Goal: Transaction & Acquisition: Subscribe to service/newsletter

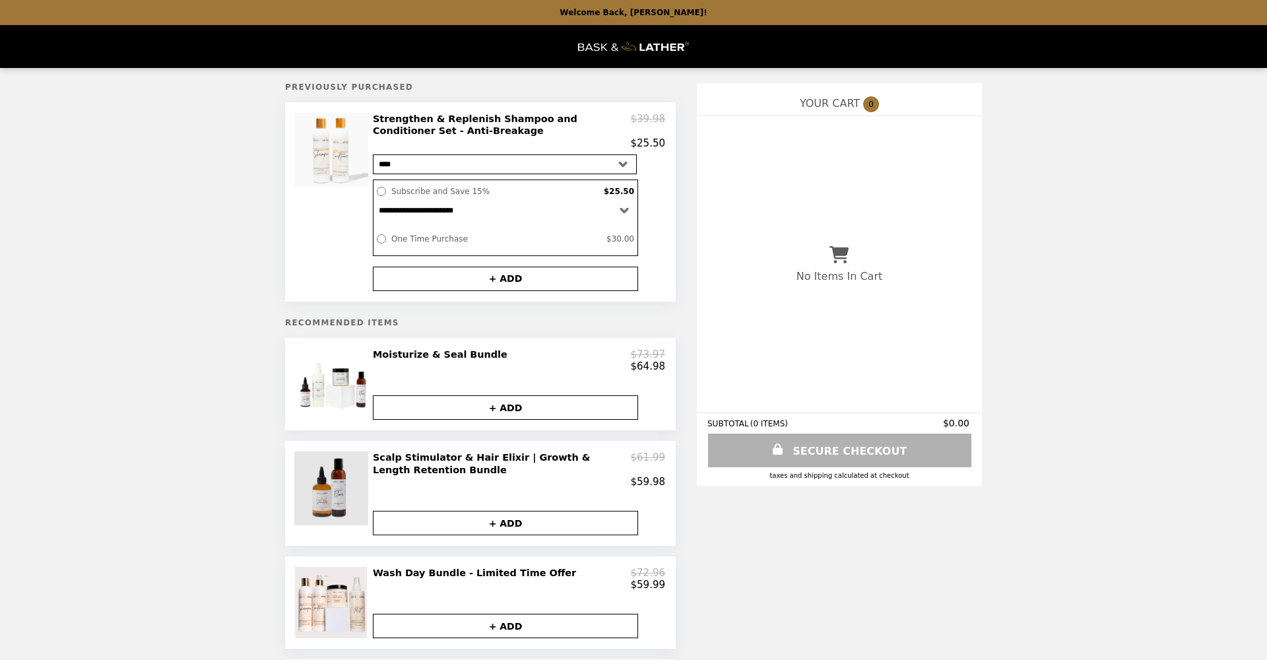
click at [325, 485] on img at bounding box center [332, 488] width 77 height 74
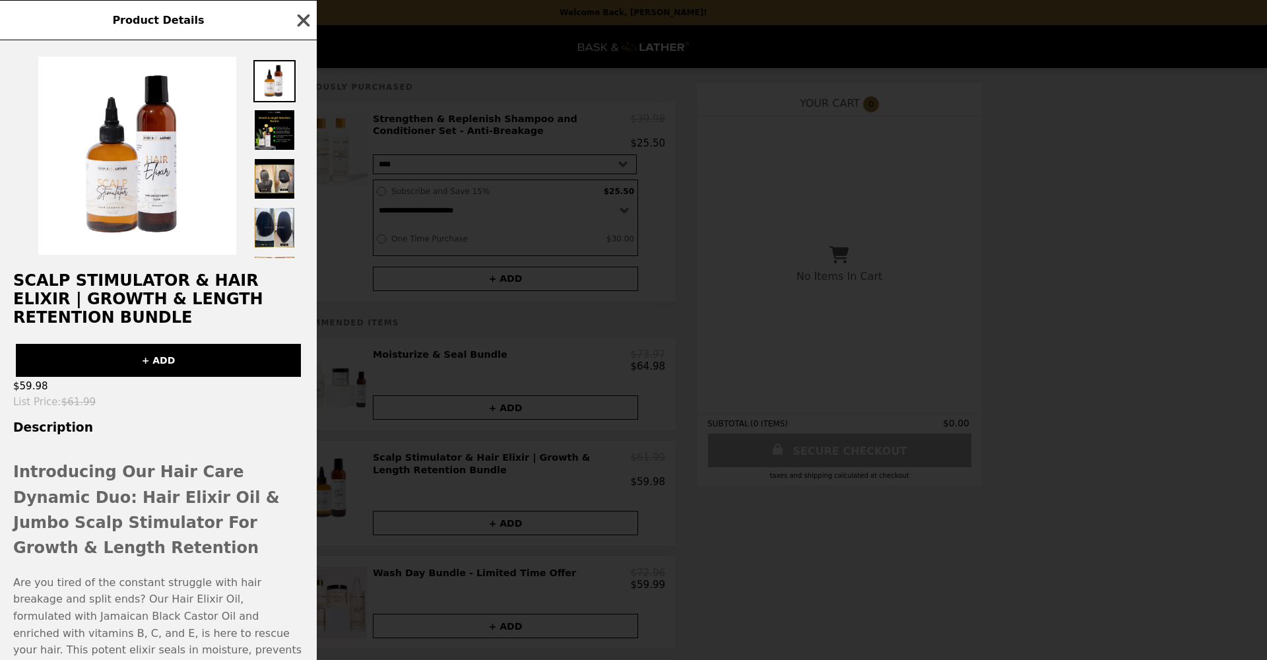
click at [304, 22] on icon "button" at bounding box center [304, 21] width 20 height 20
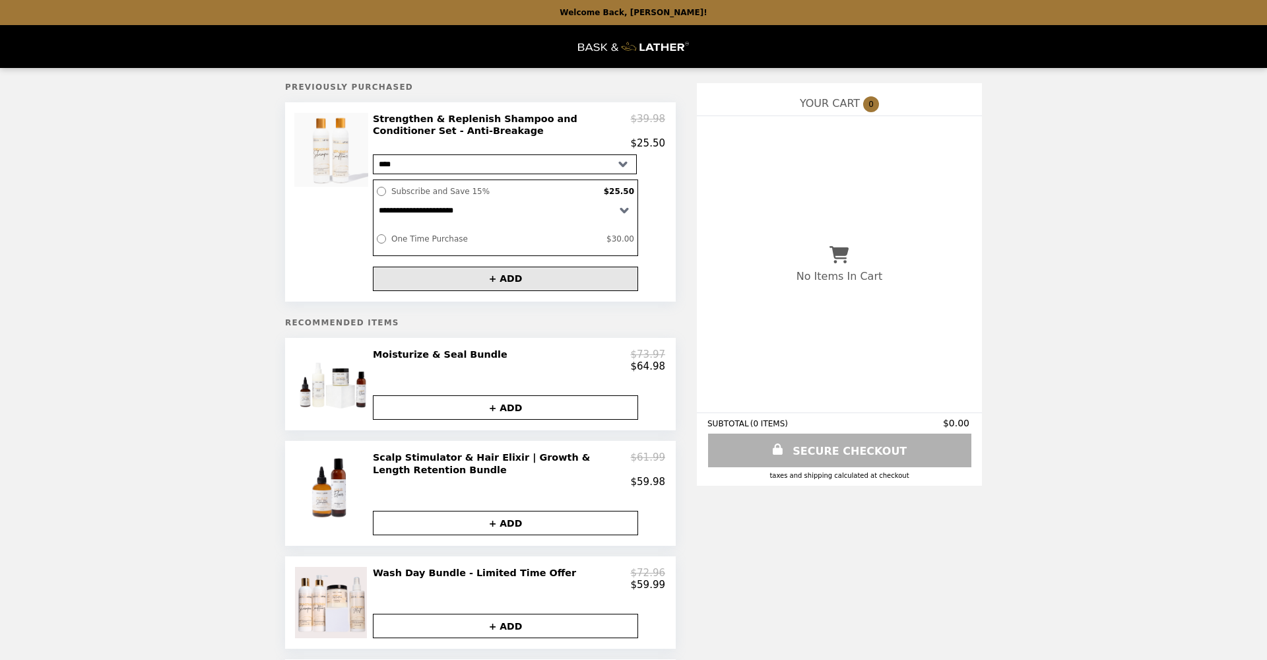
click at [506, 278] on button "+ ADD" at bounding box center [505, 279] width 265 height 24
select select "**********"
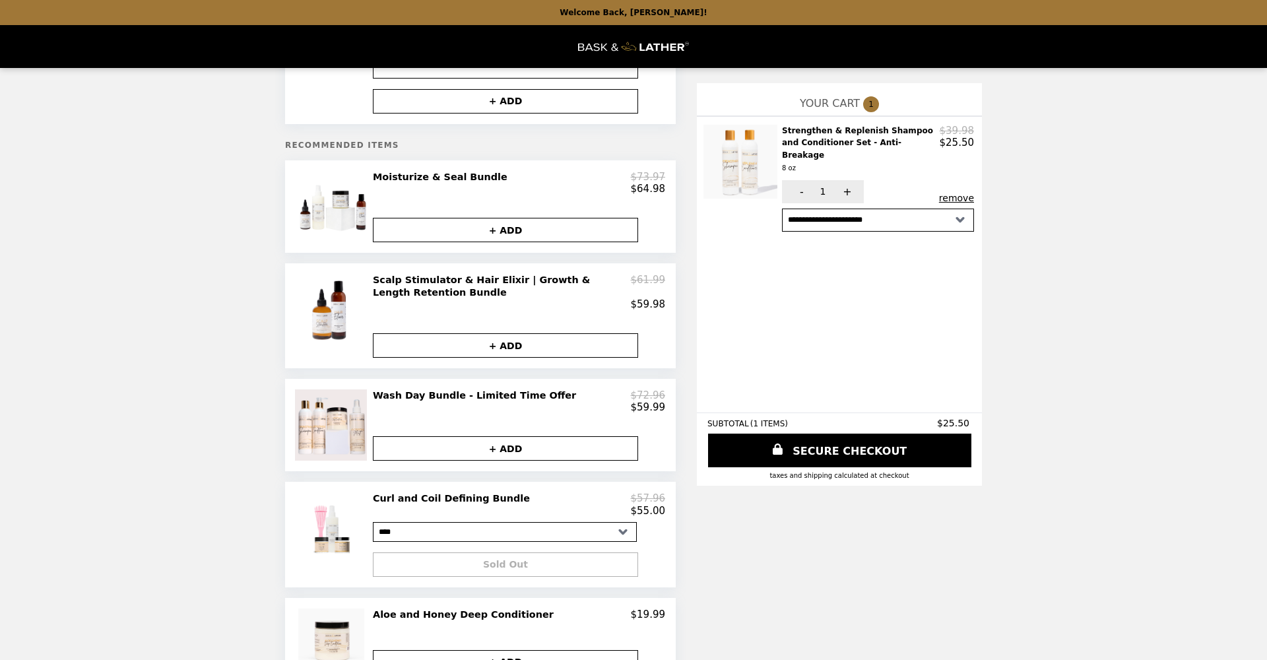
scroll to position [178, 0]
click at [309, 219] on img at bounding box center [332, 206] width 75 height 71
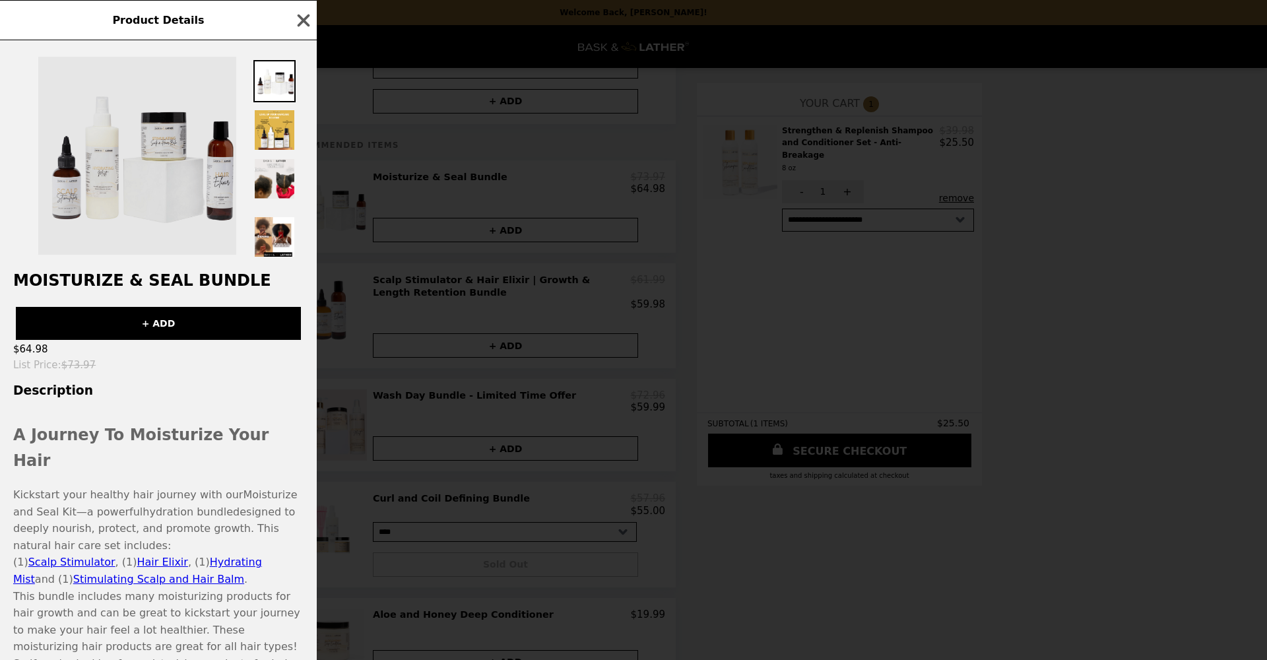
click at [66, 191] on img at bounding box center [137, 156] width 198 height 198
click at [65, 191] on img at bounding box center [137, 156] width 198 height 198
click at [57, 188] on img at bounding box center [137, 156] width 198 height 198
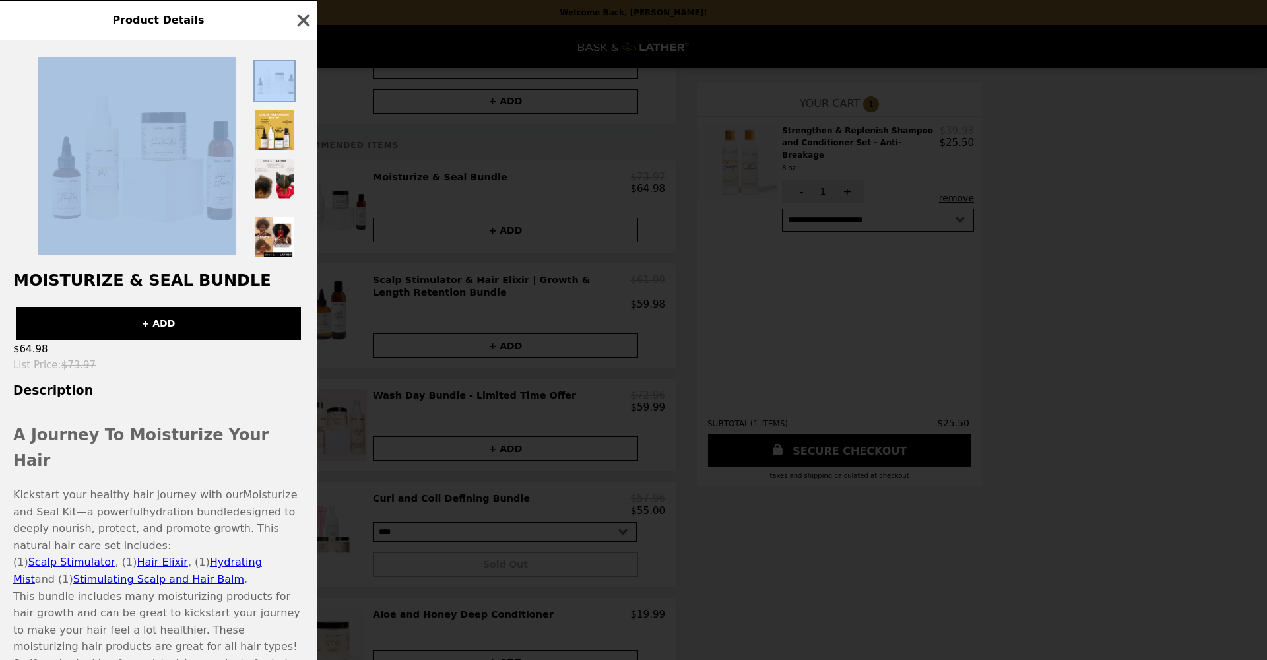
click at [57, 189] on img at bounding box center [137, 156] width 198 height 198
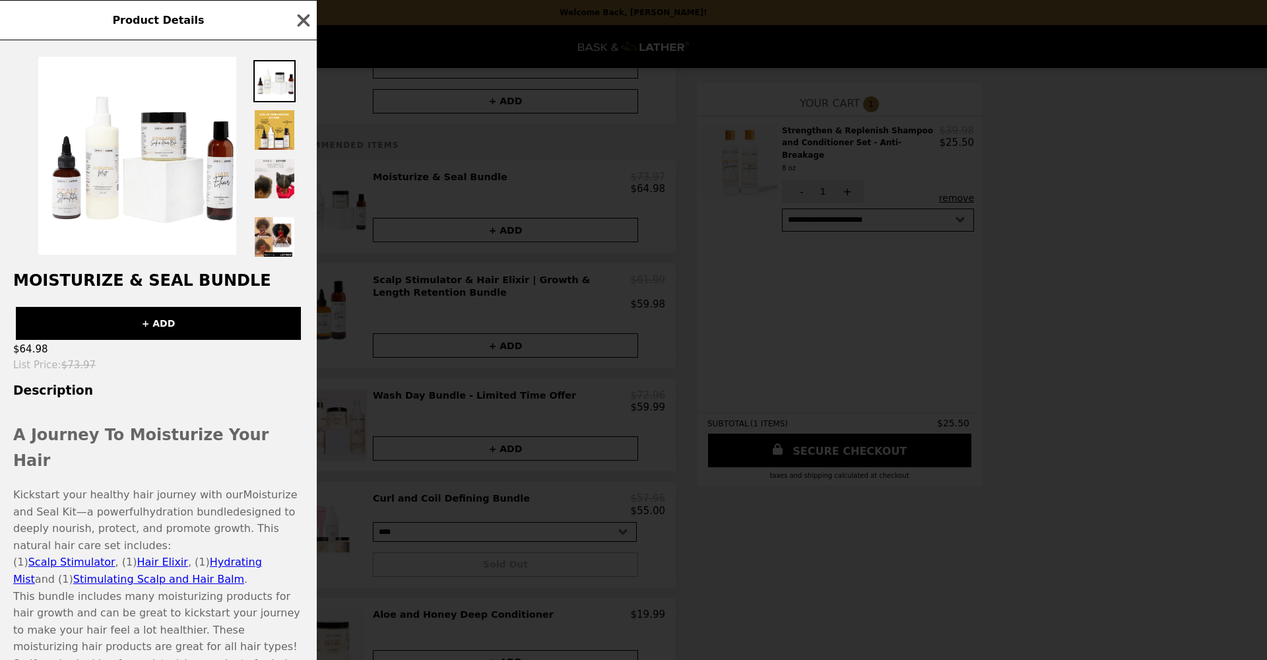
click at [187, 22] on span "Product Details" at bounding box center [158, 20] width 92 height 13
click at [187, 23] on span "Product Details" at bounding box center [158, 20] width 92 height 13
click at [165, 24] on span "Product Details" at bounding box center [158, 20] width 92 height 13
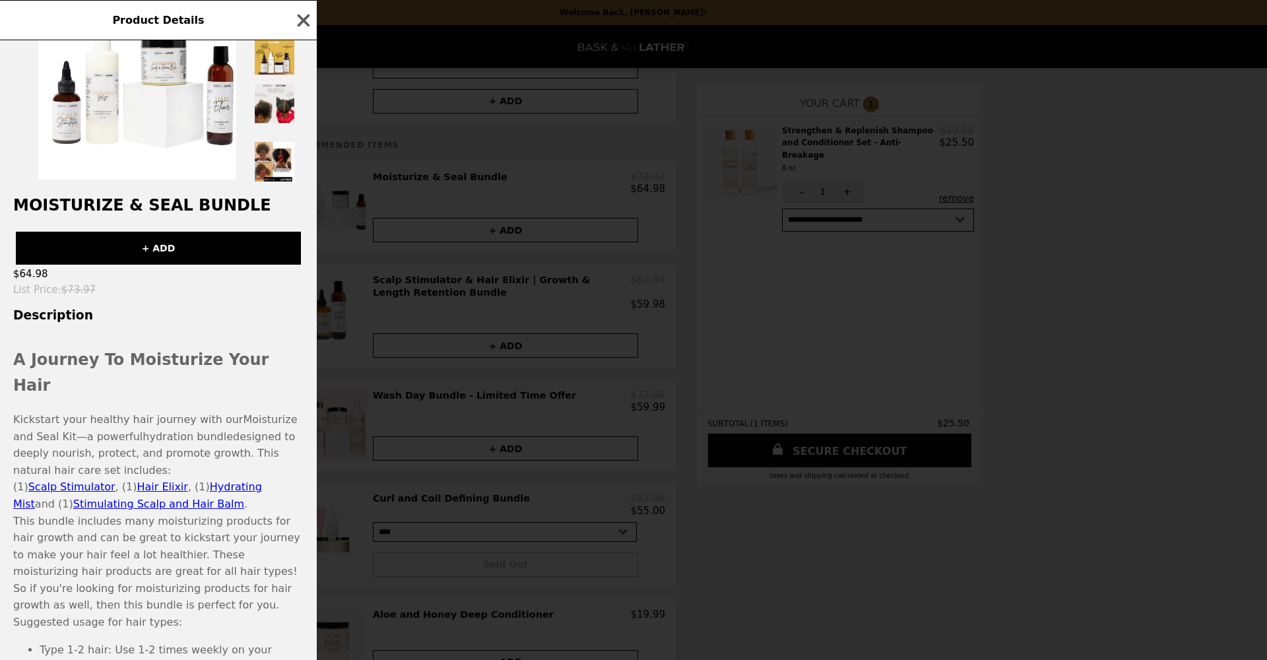
scroll to position [77, 0]
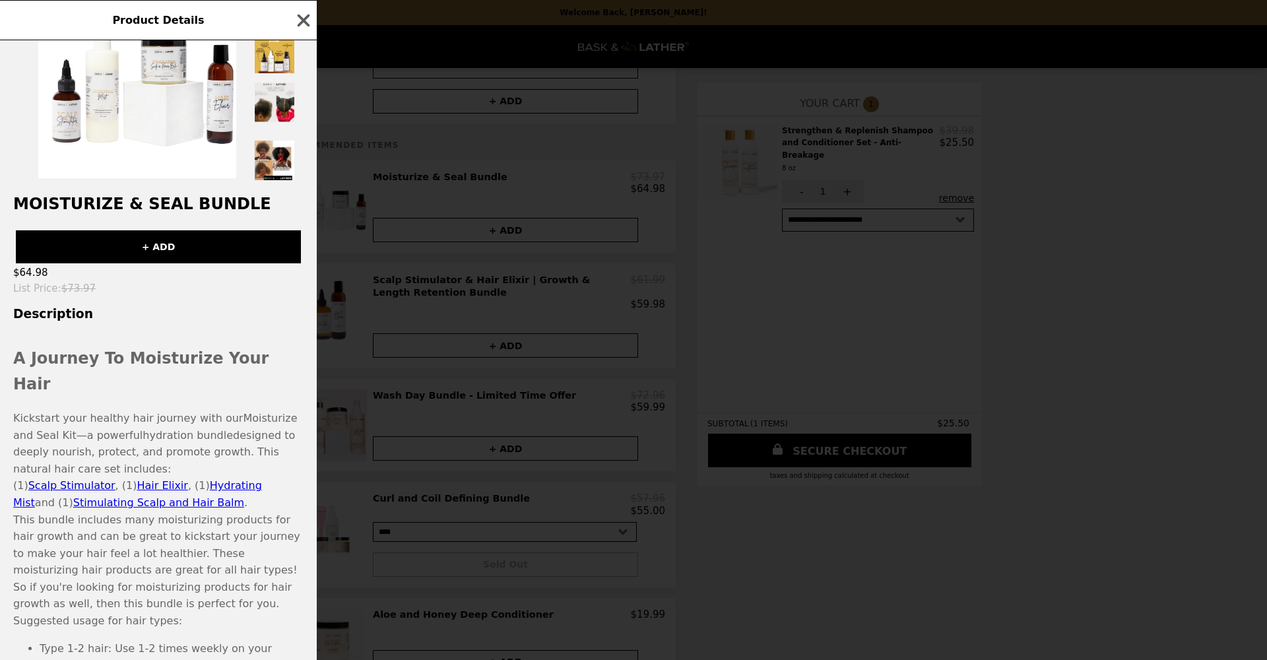
click at [79, 479] on span "Scalp Stimulator" at bounding box center [71, 485] width 87 height 13
